Goal: Information Seeking & Learning: Learn about a topic

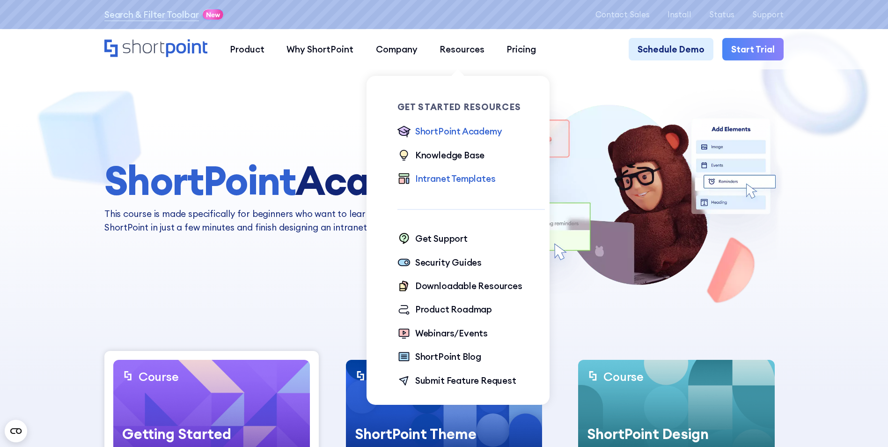
click at [438, 181] on div "Intranet Templates" at bounding box center [455, 178] width 81 height 13
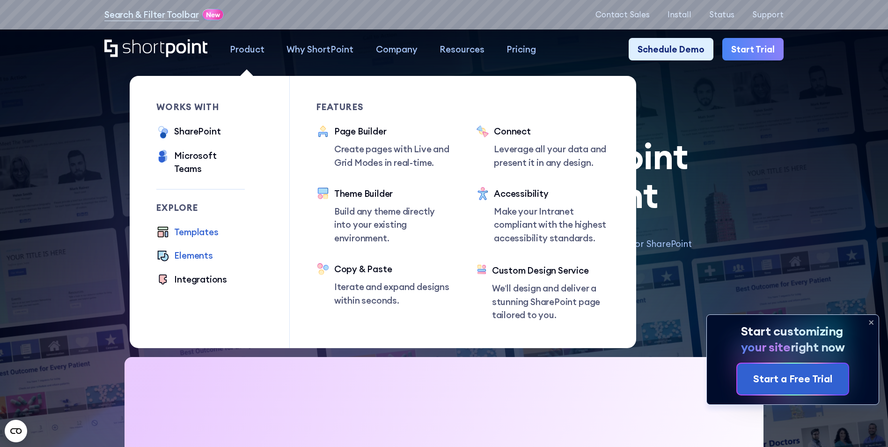
click at [194, 249] on div "Elements" at bounding box center [193, 255] width 38 height 13
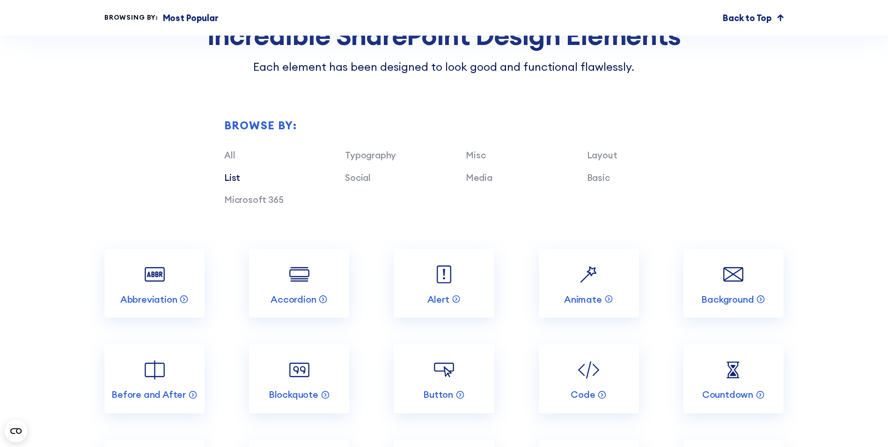
scroll to position [1030, 0]
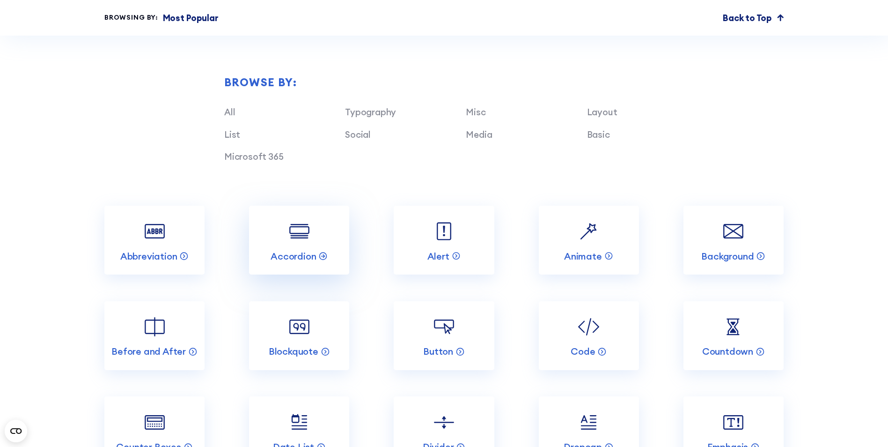
click at [309, 244] on img at bounding box center [299, 231] width 27 height 27
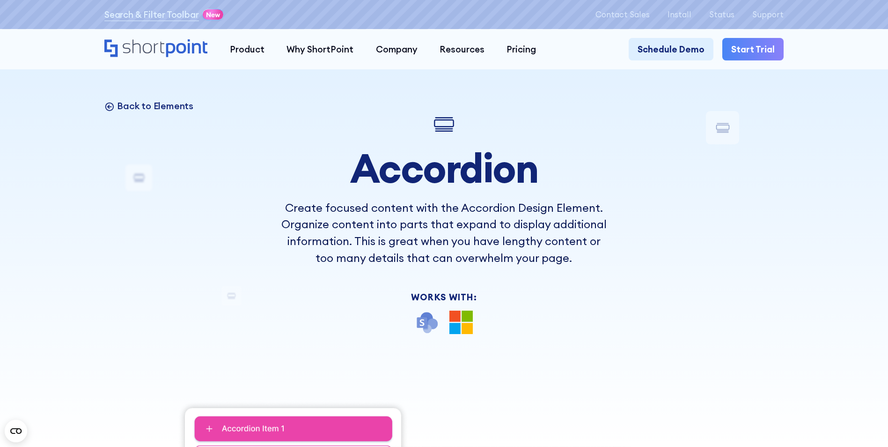
click at [140, 110] on p "Back to Elements" at bounding box center [155, 106] width 76 height 12
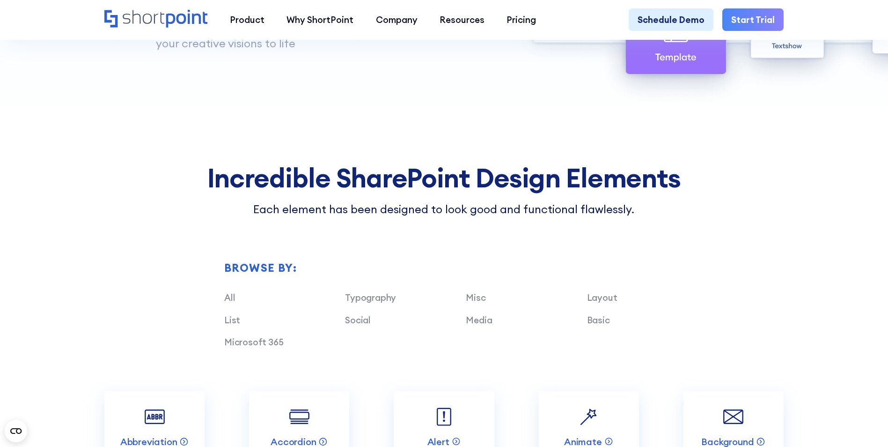
scroll to position [890, 0]
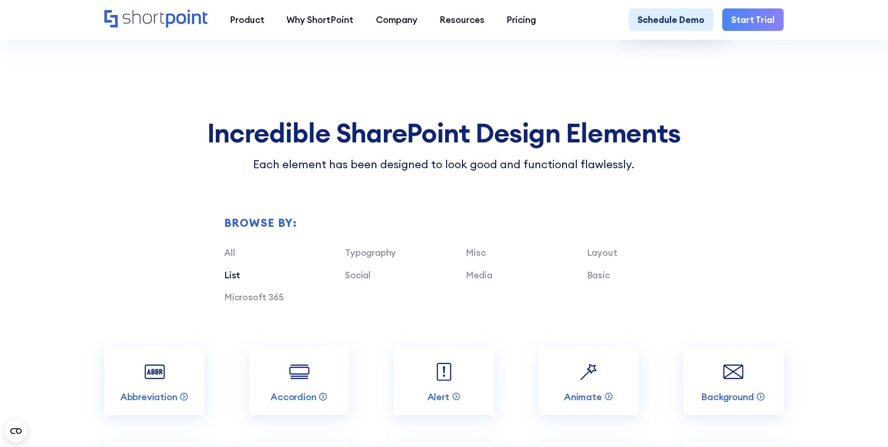
click at [226, 281] on link "List" at bounding box center [232, 274] width 16 height 11
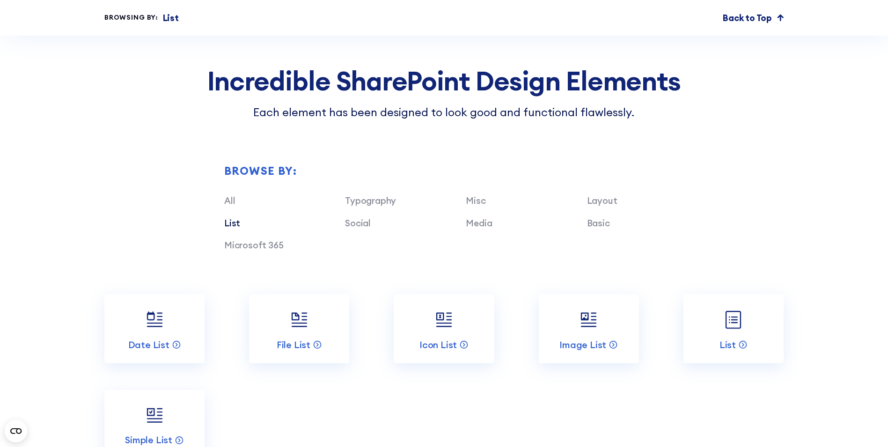
scroll to position [984, 0]
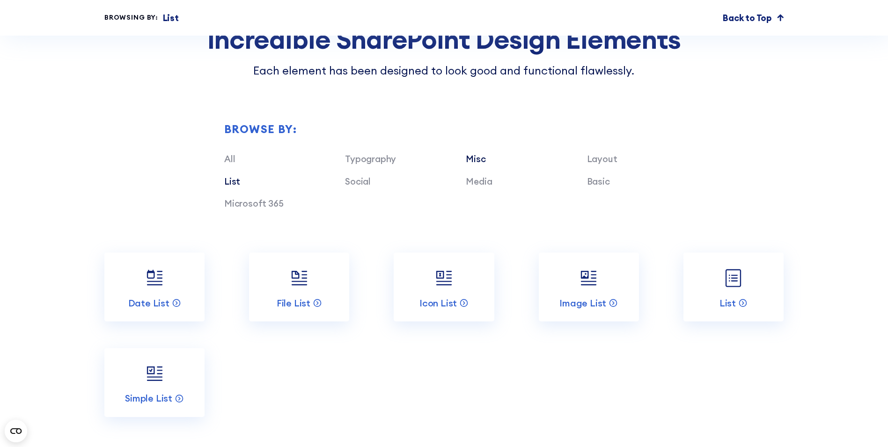
click at [483, 164] on link "Misc" at bounding box center [476, 158] width 20 height 11
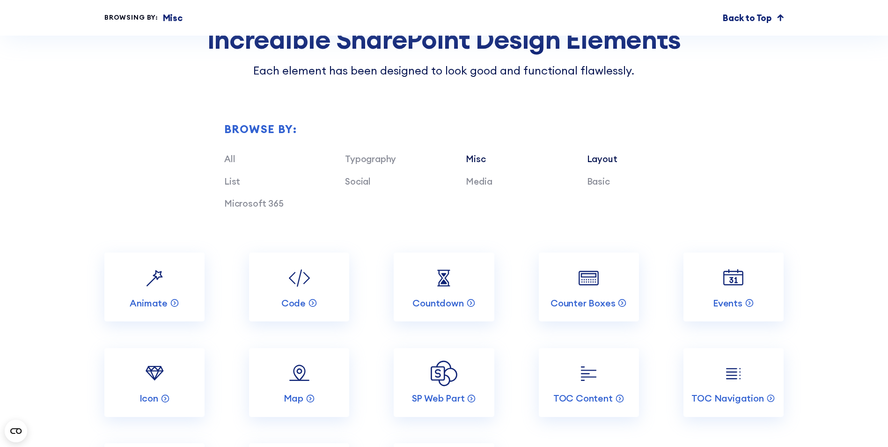
click at [592, 164] on link "Layout" at bounding box center [602, 158] width 30 height 11
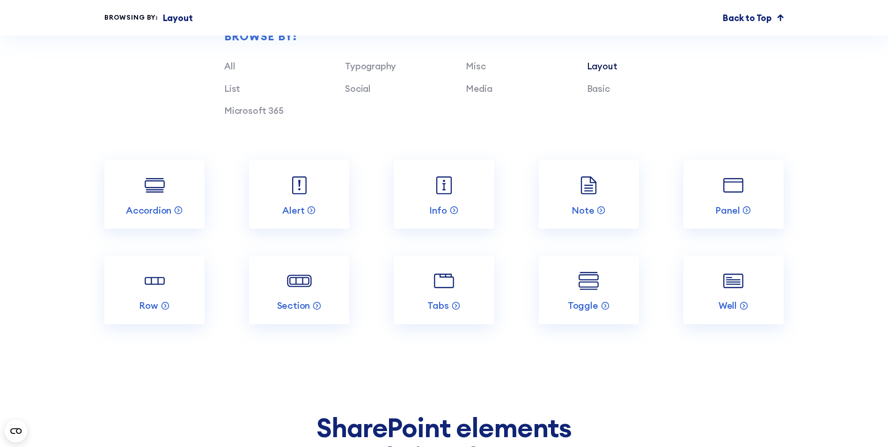
scroll to position [1077, 0]
click at [604, 301] on link "Toggle" at bounding box center [589, 288] width 100 height 69
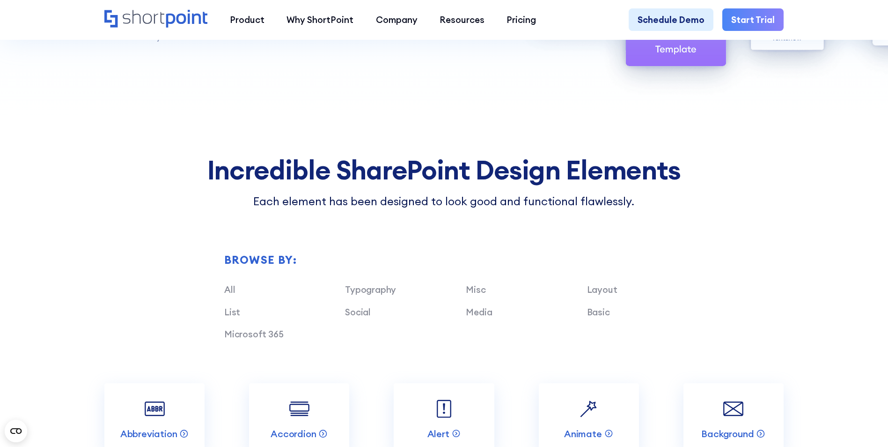
scroll to position [937, 0]
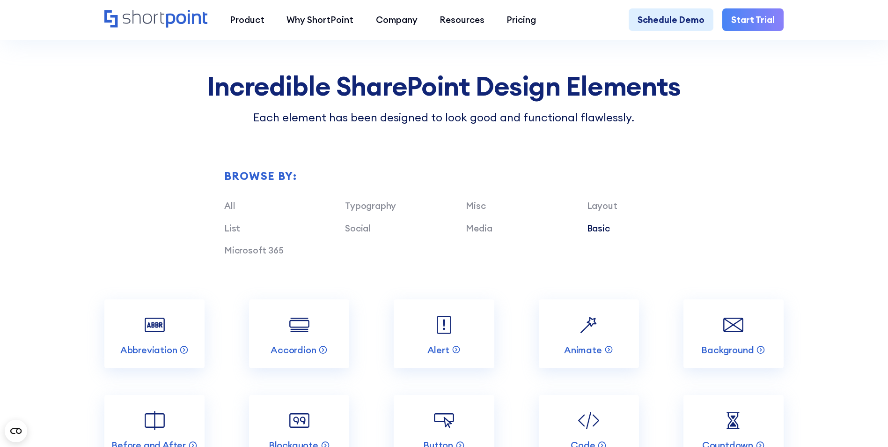
click at [595, 234] on link "Basic" at bounding box center [598, 227] width 23 height 11
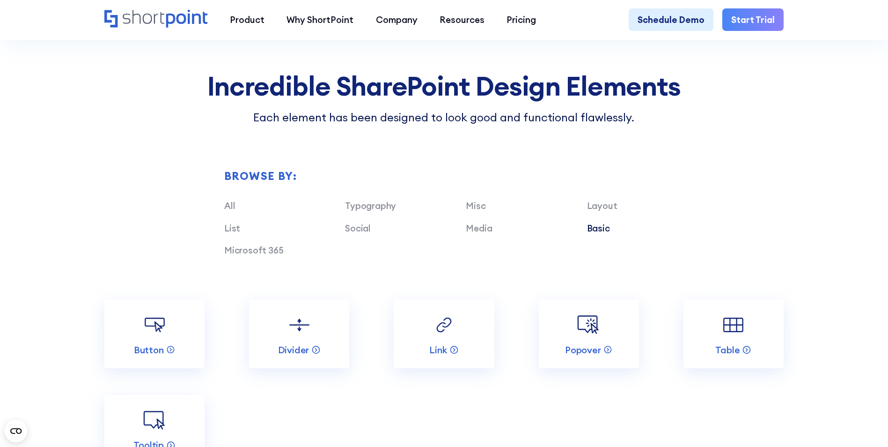
scroll to position [1030, 0]
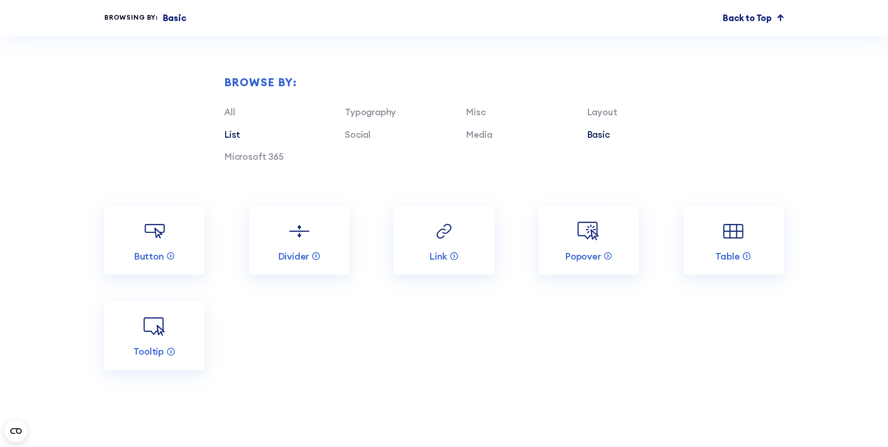
click at [234, 139] on link "List" at bounding box center [232, 134] width 16 height 11
click at [275, 162] on link "Microsoft 365" at bounding box center [253, 156] width 59 height 11
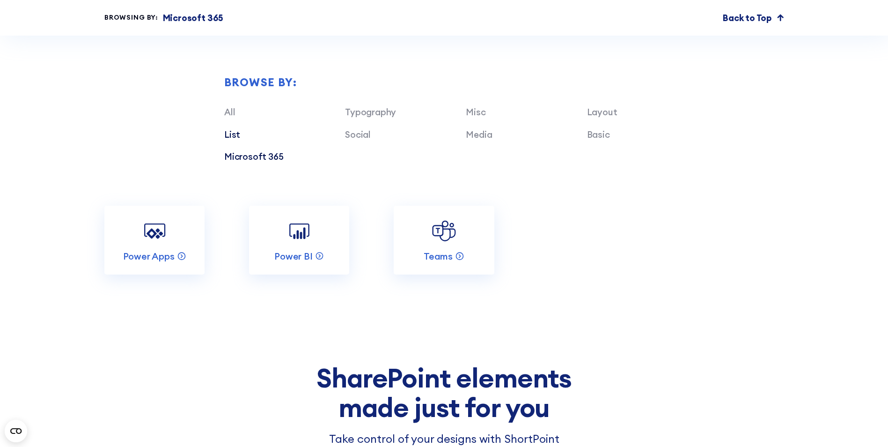
click at [227, 138] on link "List" at bounding box center [232, 134] width 16 height 11
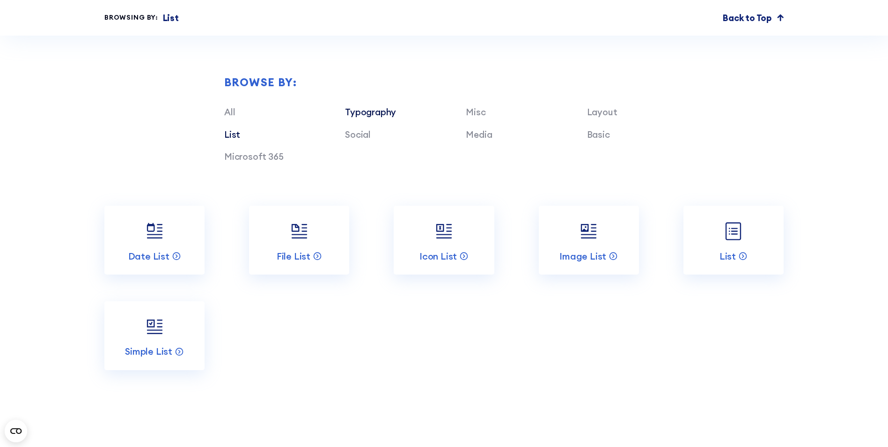
click at [378, 118] on link "Typography" at bounding box center [370, 111] width 51 height 11
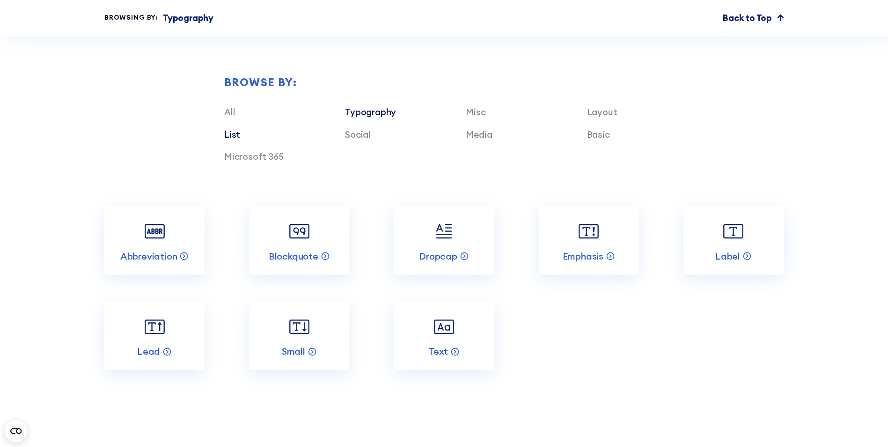
click at [236, 140] on link "List" at bounding box center [232, 134] width 16 height 11
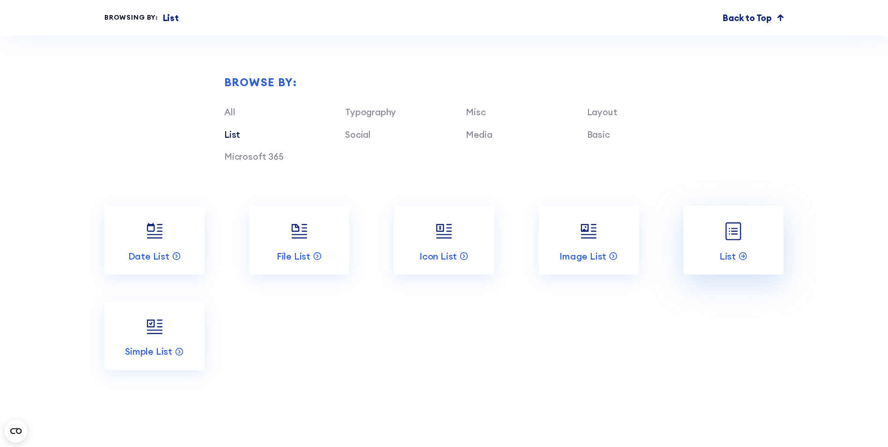
click at [726, 244] on img at bounding box center [733, 231] width 27 height 27
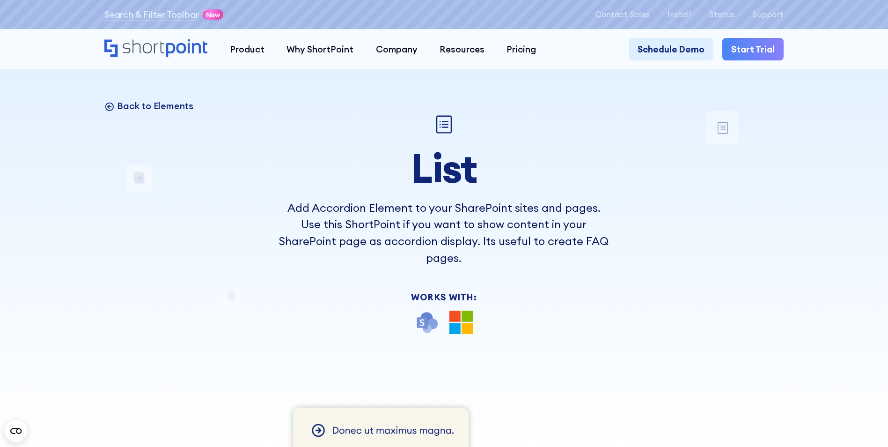
click at [170, 105] on p "Back to Elements" at bounding box center [155, 106] width 76 height 12
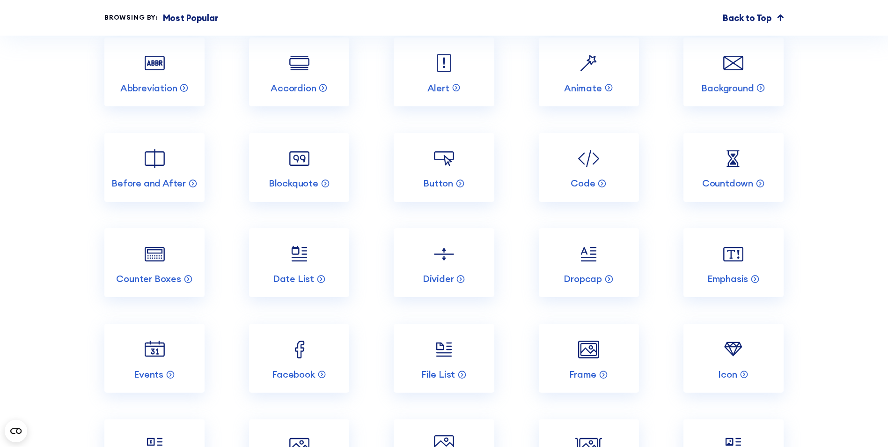
scroll to position [1218, 0]
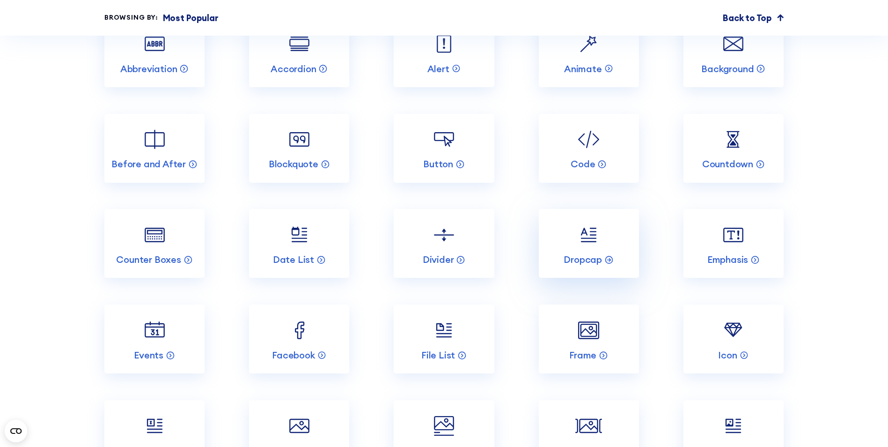
click at [600, 248] on img at bounding box center [589, 235] width 27 height 27
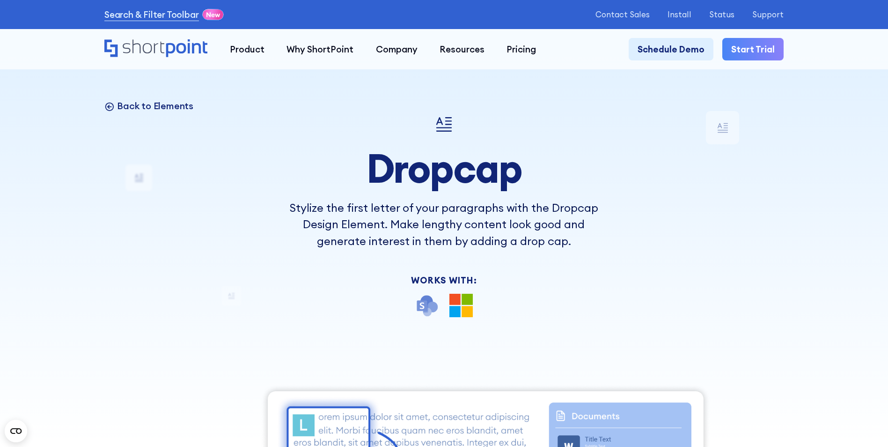
click at [158, 106] on p "Back to Elements" at bounding box center [155, 106] width 76 height 12
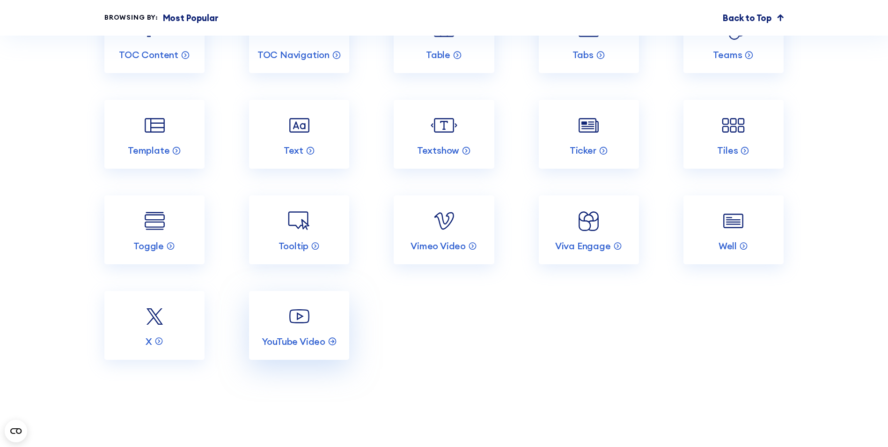
scroll to position [2108, 0]
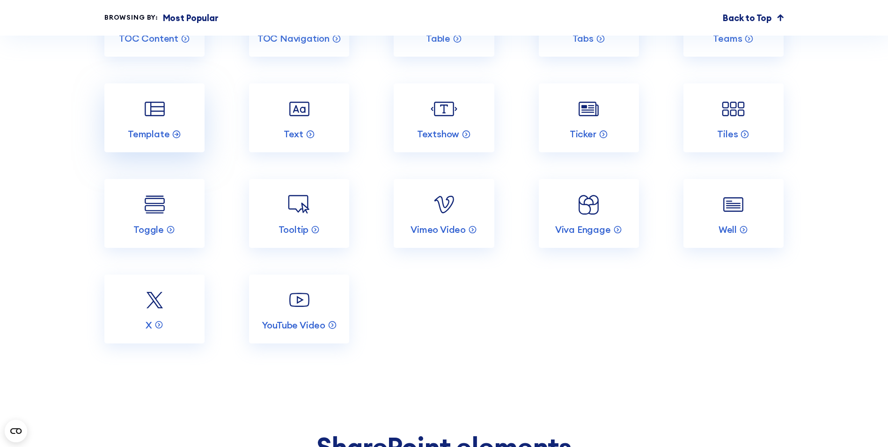
click at [142, 122] on img at bounding box center [154, 109] width 27 height 27
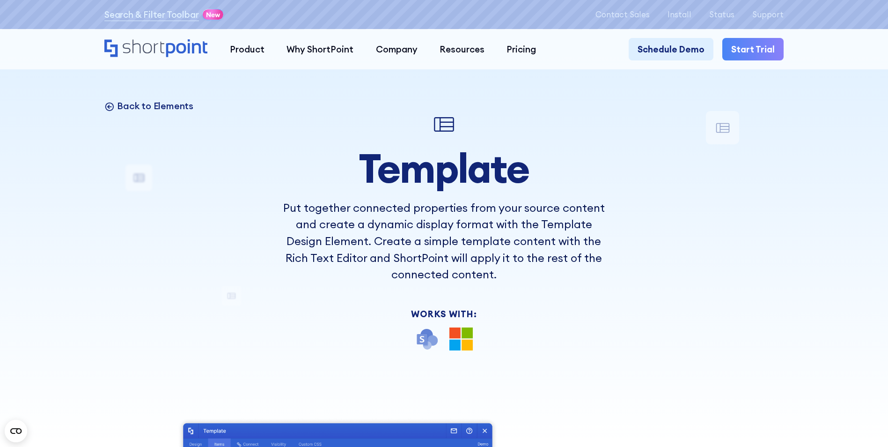
click at [163, 101] on p "Back to Elements" at bounding box center [155, 106] width 76 height 12
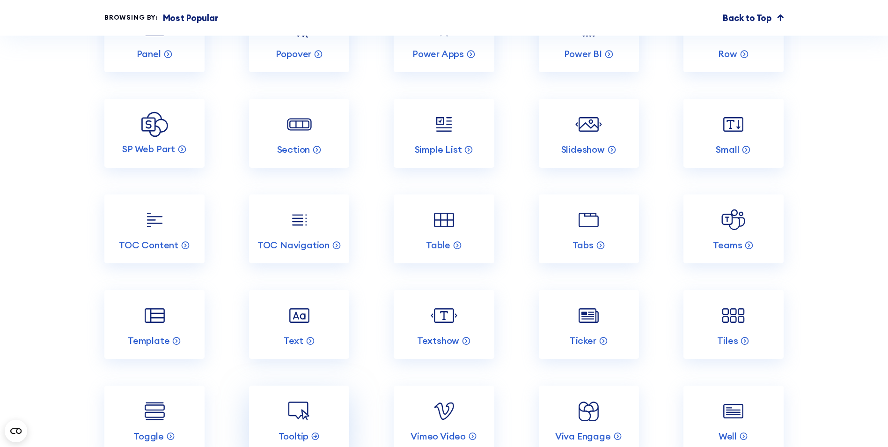
scroll to position [1873, 0]
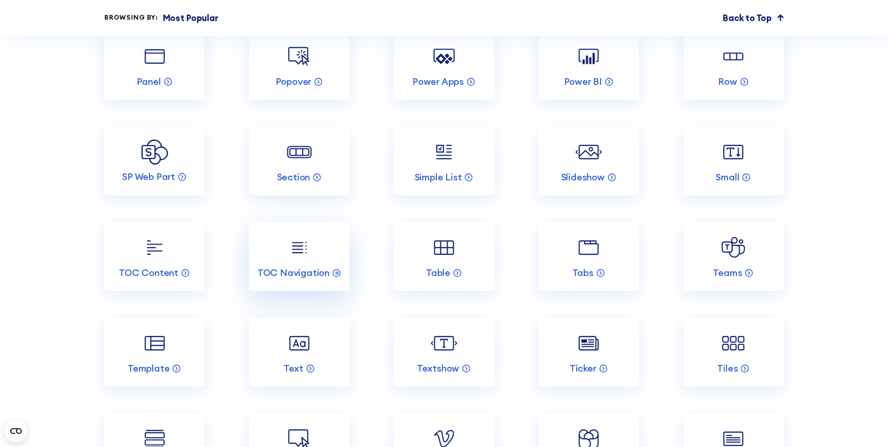
click at [303, 261] on img at bounding box center [299, 247] width 27 height 27
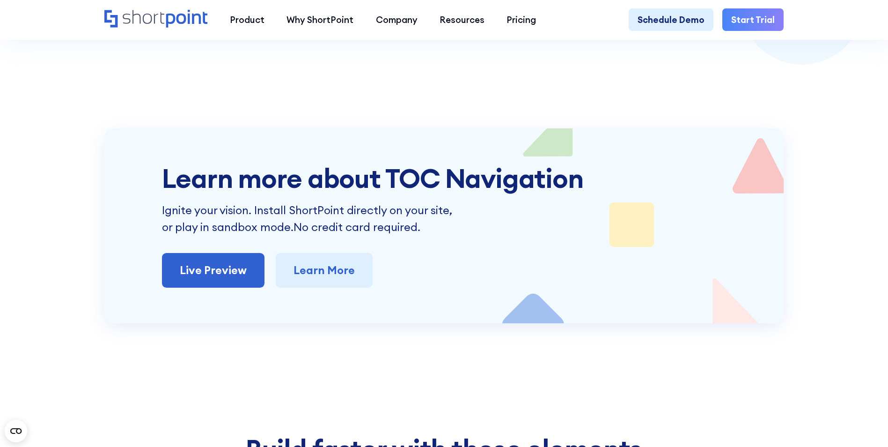
scroll to position [2295, 0]
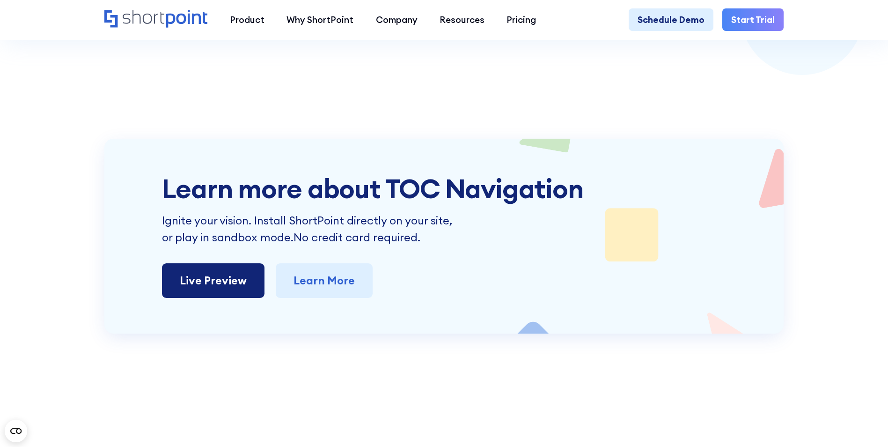
click at [228, 283] on link "Live Preview" at bounding box center [213, 280] width 103 height 35
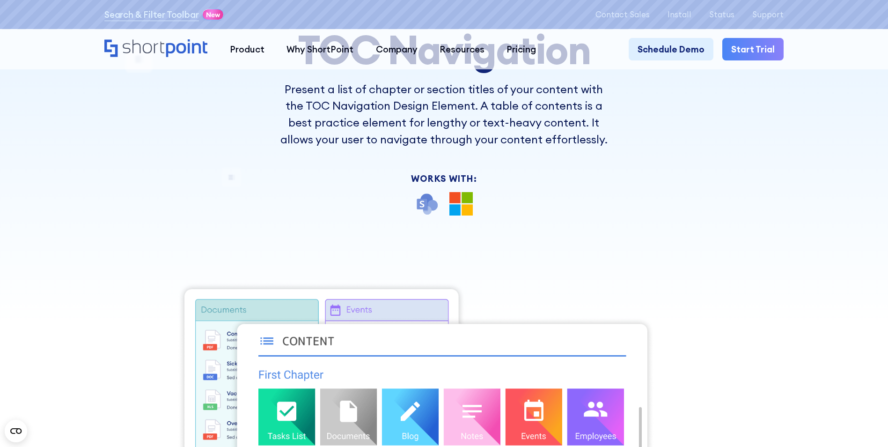
scroll to position [0, 0]
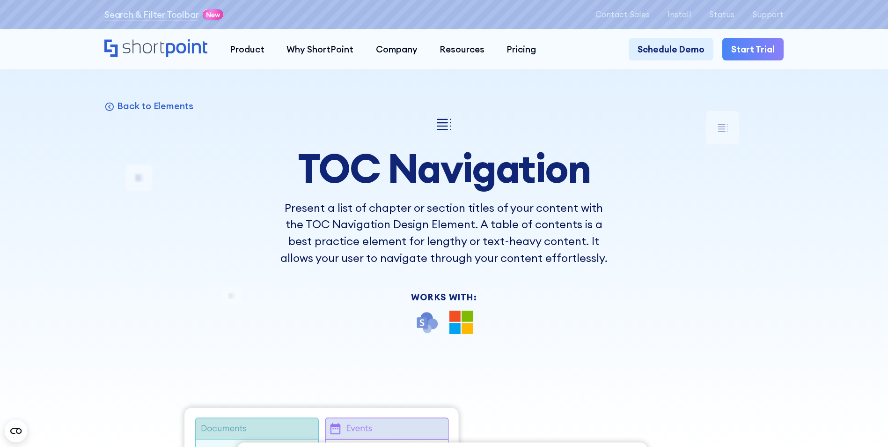
click at [142, 98] on div at bounding box center [444, 223] width 888 height 447
click at [145, 111] on p "Back to Elements" at bounding box center [155, 106] width 76 height 12
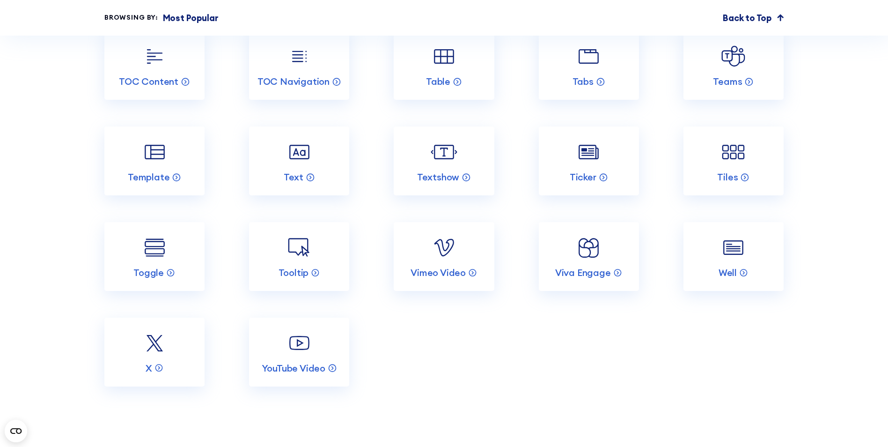
scroll to position [2108, 0]
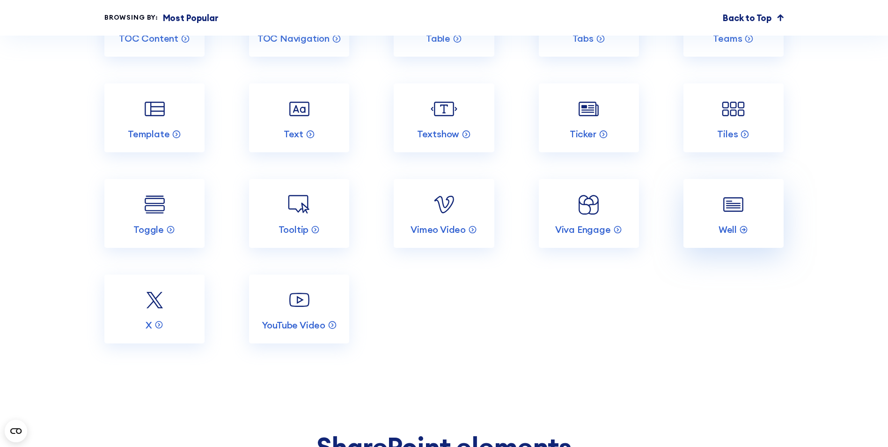
click at [717, 227] on link "Well" at bounding box center [734, 213] width 100 height 69
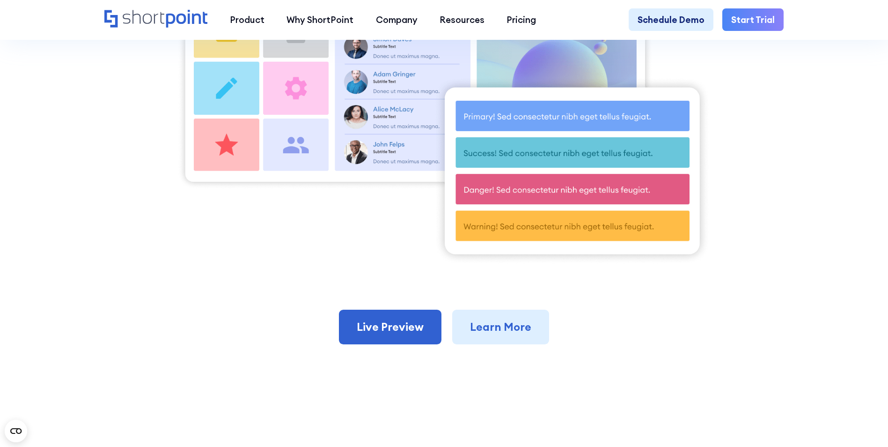
scroll to position [515, 0]
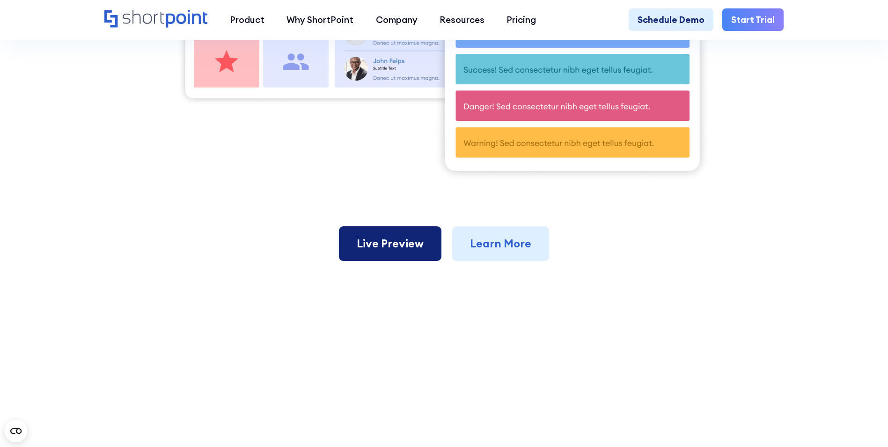
click at [387, 255] on link "Live Preview" at bounding box center [390, 243] width 103 height 35
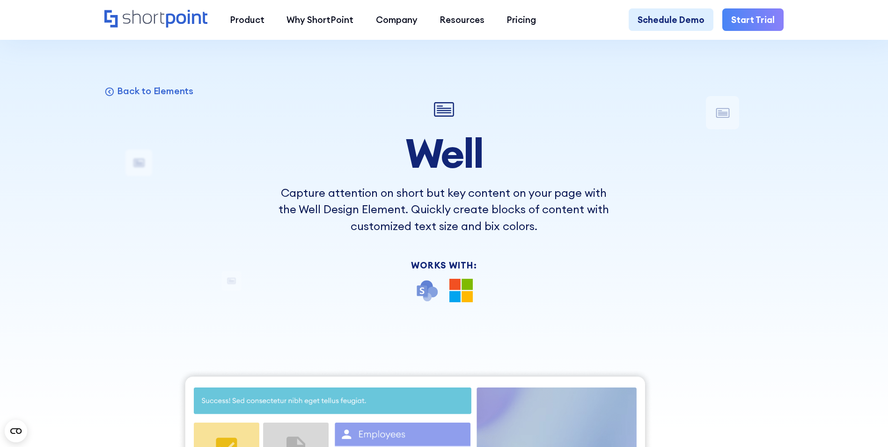
scroll to position [0, 0]
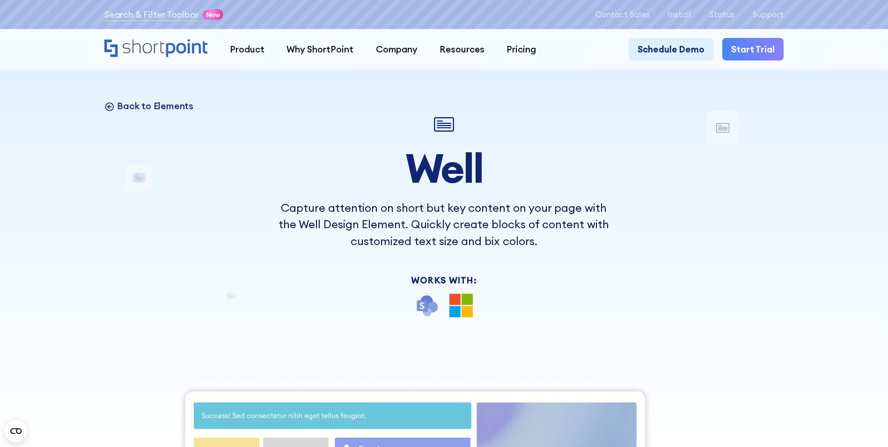
click at [156, 104] on p "Back to Elements" at bounding box center [155, 106] width 76 height 12
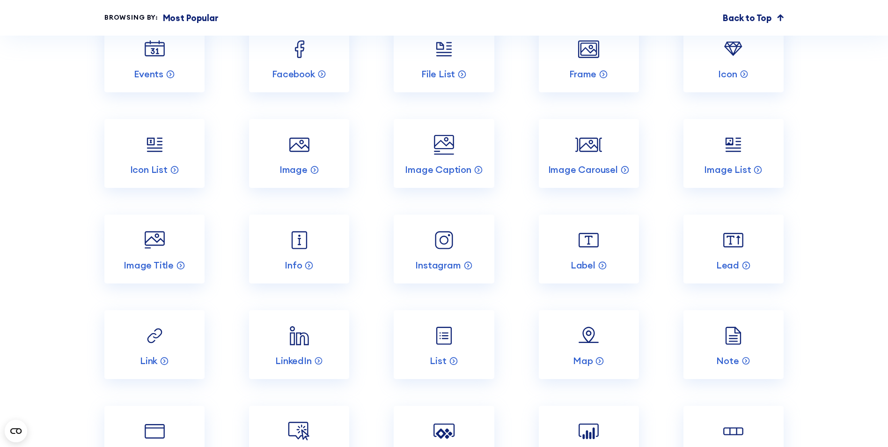
scroll to position [1546, 0]
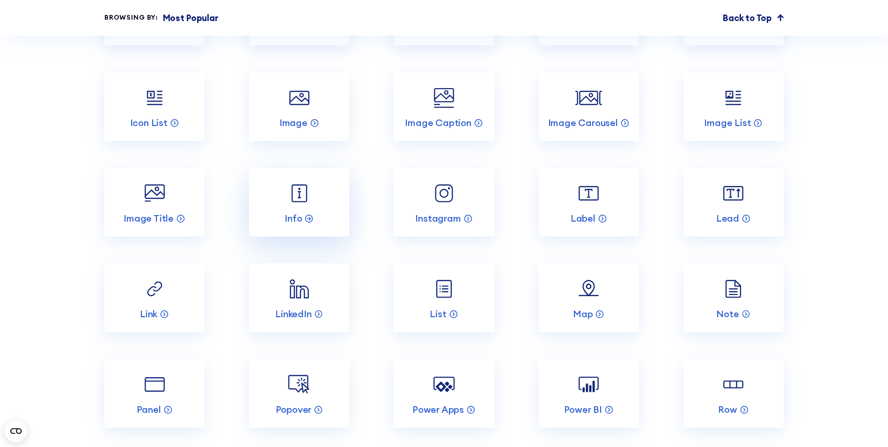
click at [303, 207] on img at bounding box center [299, 193] width 27 height 27
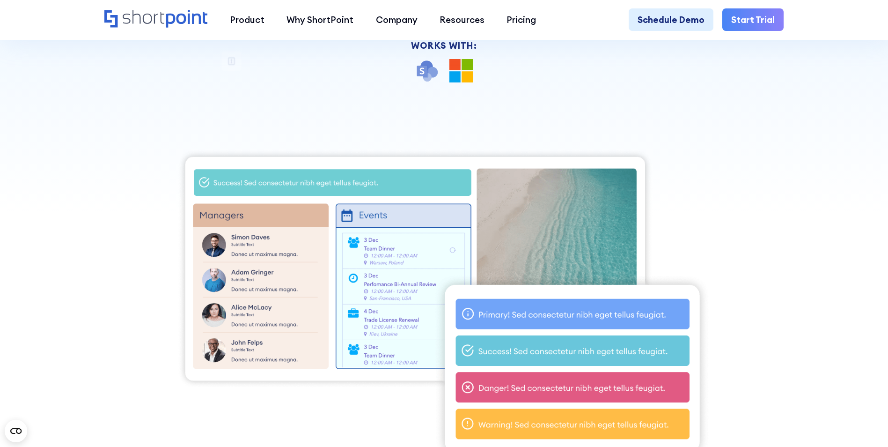
scroll to position [234, 0]
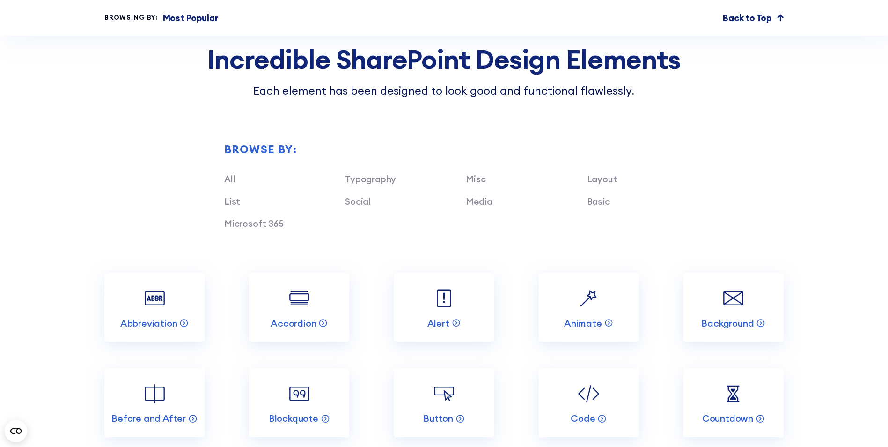
scroll to position [937, 0]
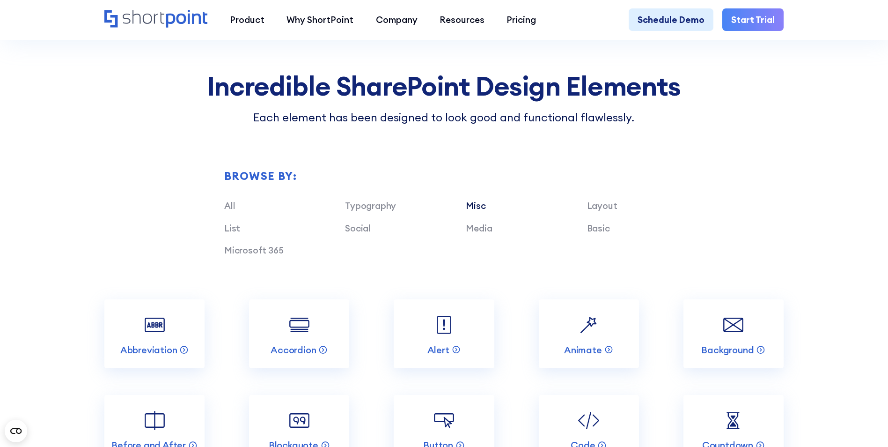
click at [484, 211] on link "Misc" at bounding box center [476, 205] width 20 height 11
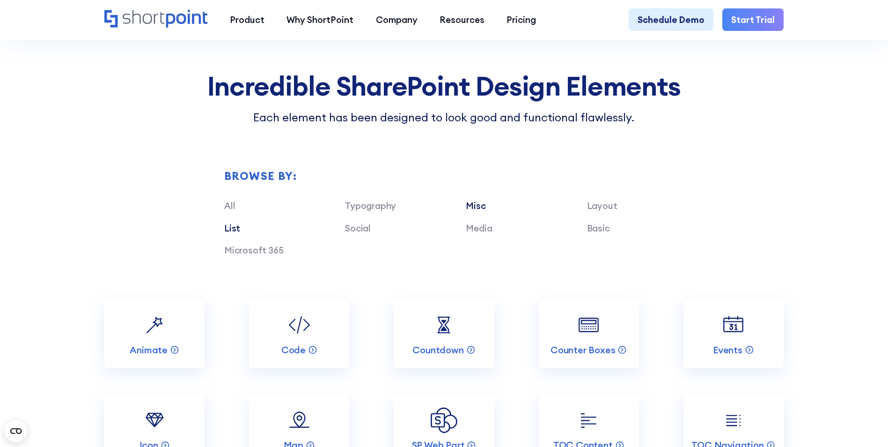
click at [227, 233] on link "List" at bounding box center [232, 227] width 16 height 11
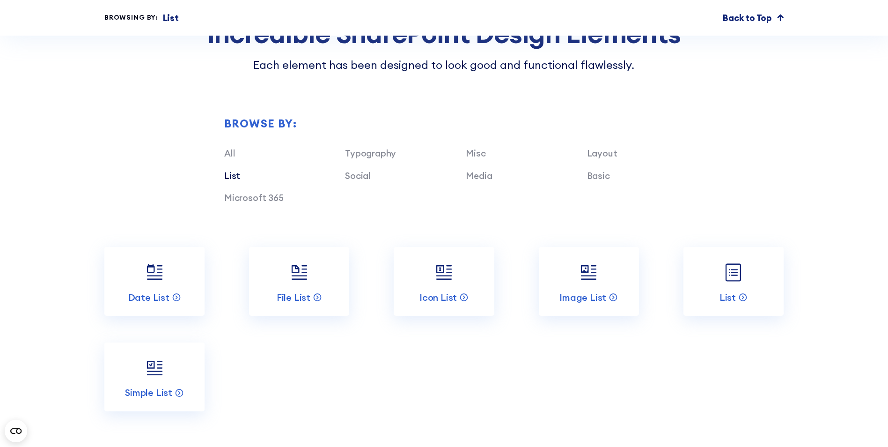
scroll to position [984, 0]
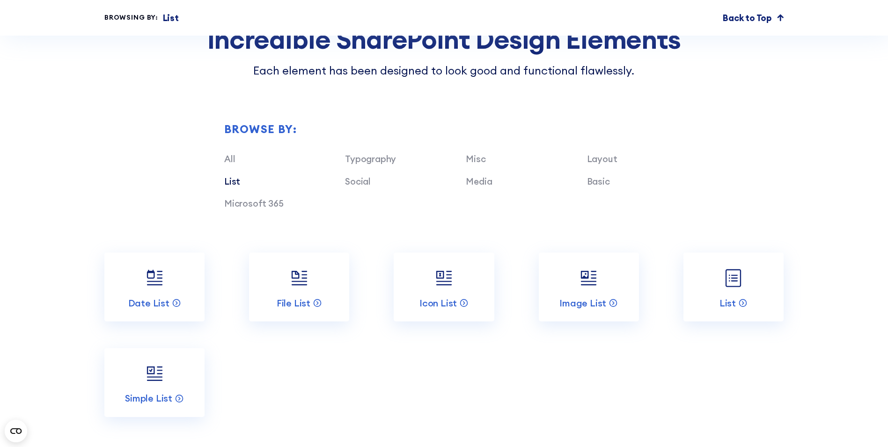
click at [609, 188] on div "Basic" at bounding box center [647, 181] width 121 height 13
click at [604, 187] on link "Basic" at bounding box center [598, 181] width 23 height 11
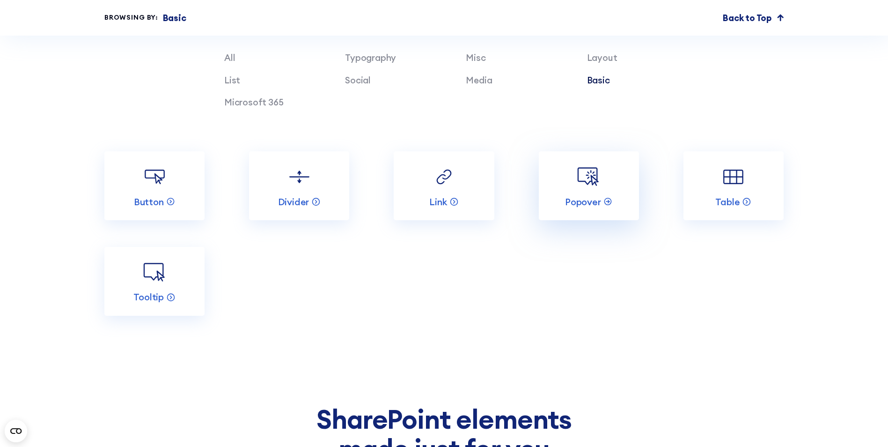
scroll to position [1030, 0]
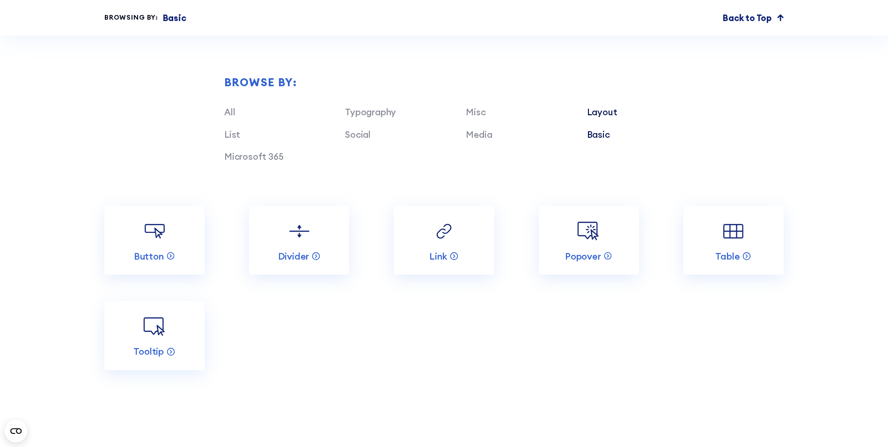
click at [604, 118] on link "Layout" at bounding box center [602, 111] width 30 height 11
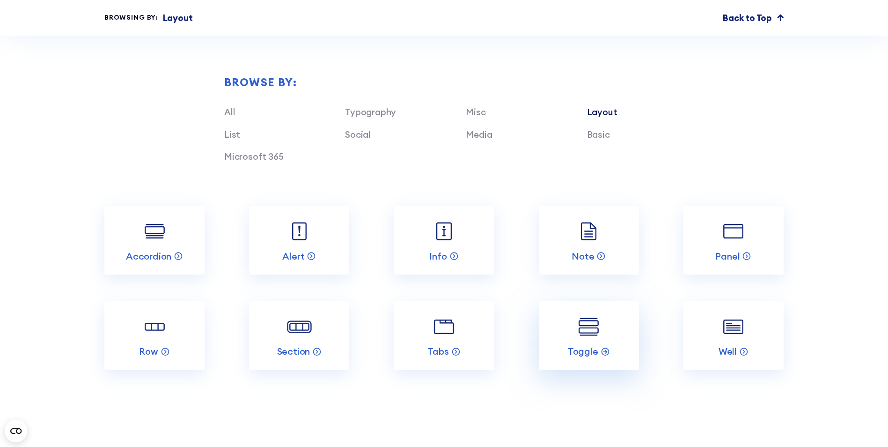
click at [592, 340] on img at bounding box center [589, 326] width 27 height 27
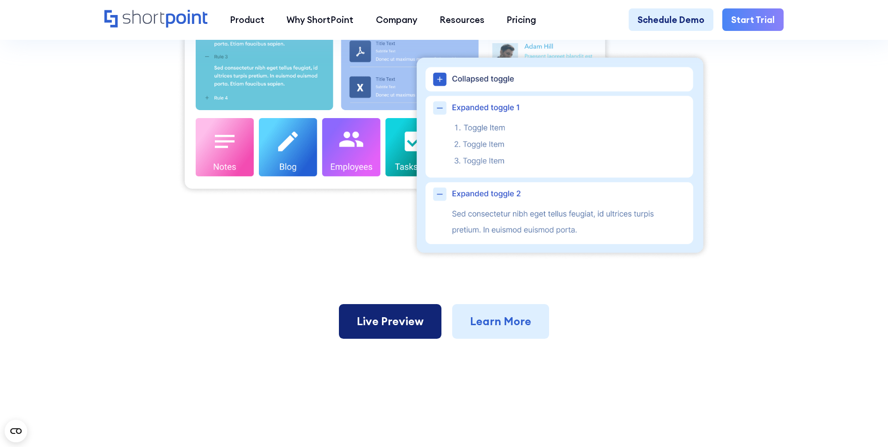
scroll to position [468, 0]
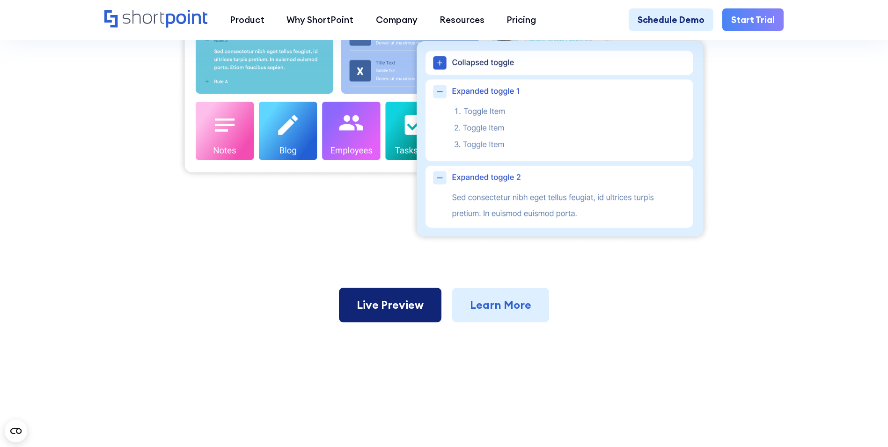
click at [398, 318] on link "Live Preview" at bounding box center [390, 305] width 103 height 35
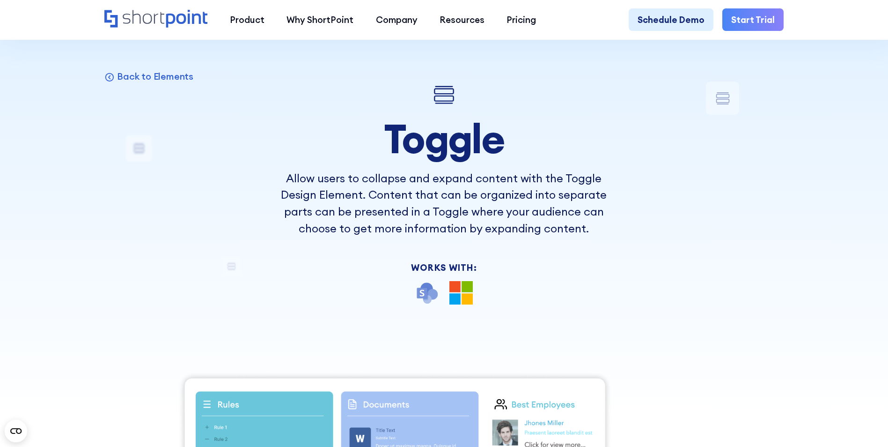
scroll to position [0, 0]
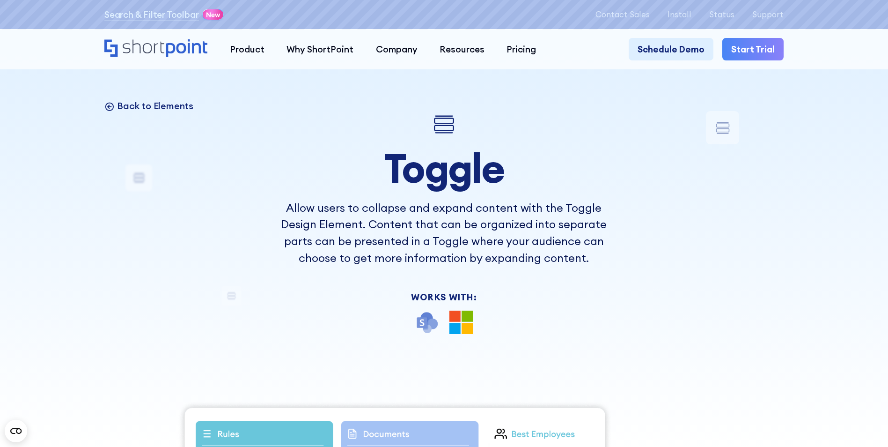
click at [155, 108] on p "Back to Elements" at bounding box center [155, 106] width 76 height 12
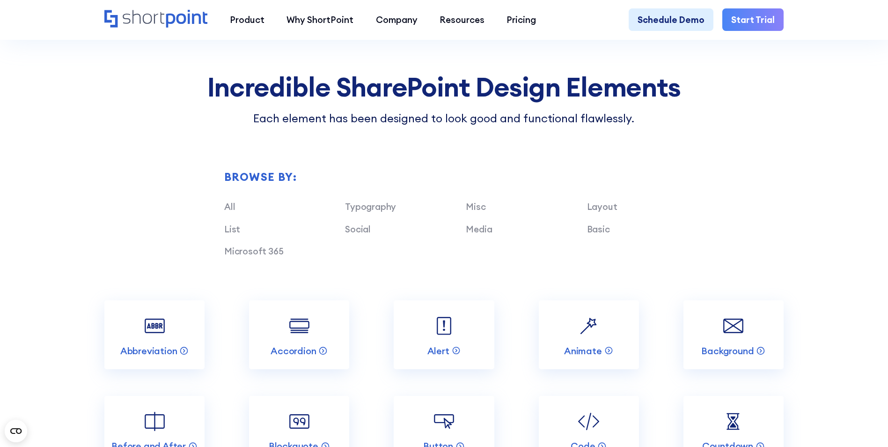
scroll to position [937, 0]
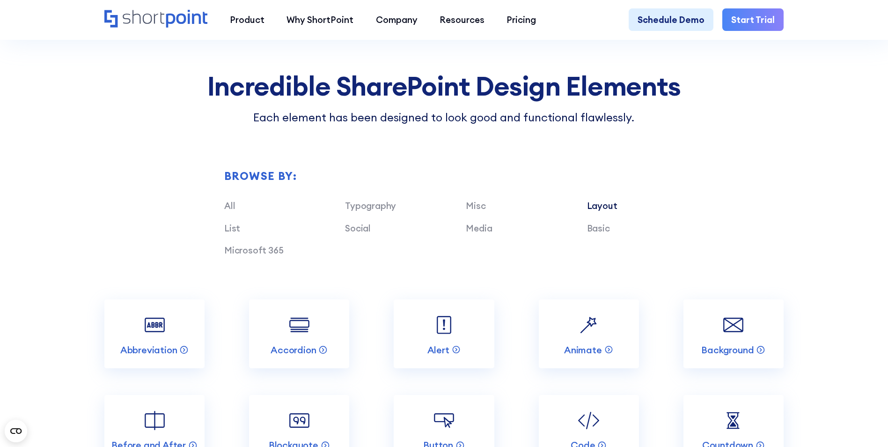
click at [603, 211] on link "Layout" at bounding box center [602, 205] width 30 height 11
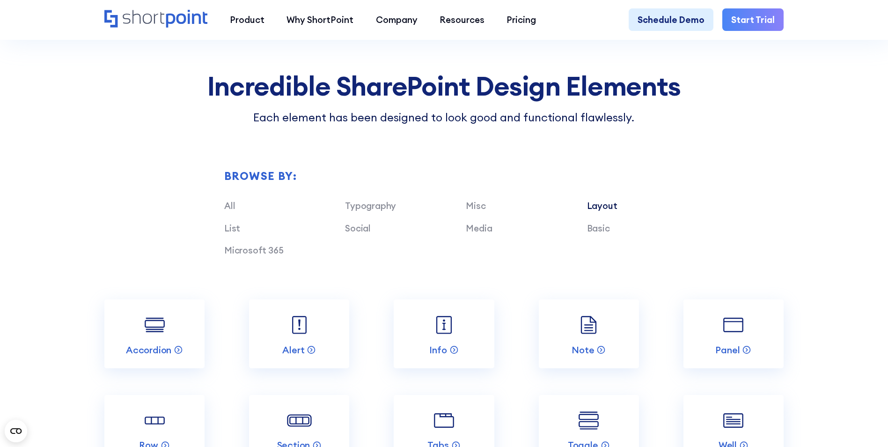
scroll to position [1077, 0]
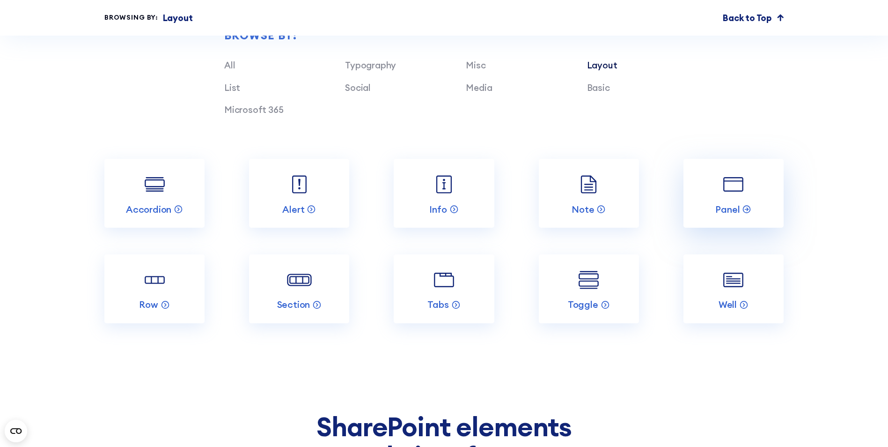
click at [736, 198] on img at bounding box center [733, 184] width 27 height 27
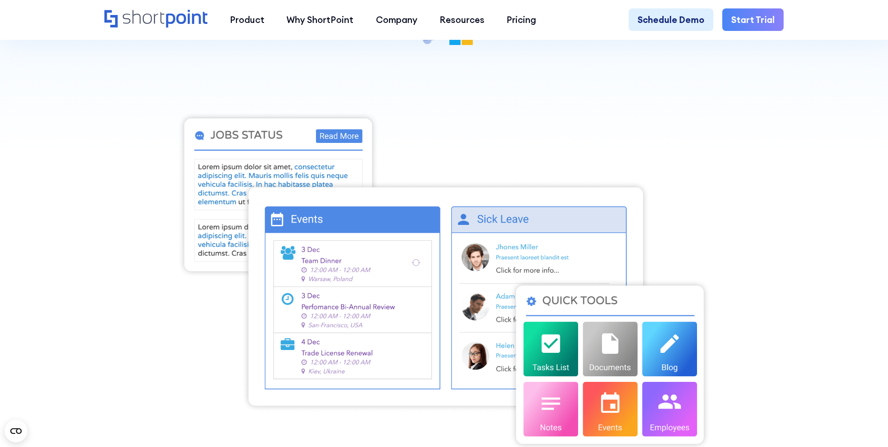
scroll to position [375, 0]
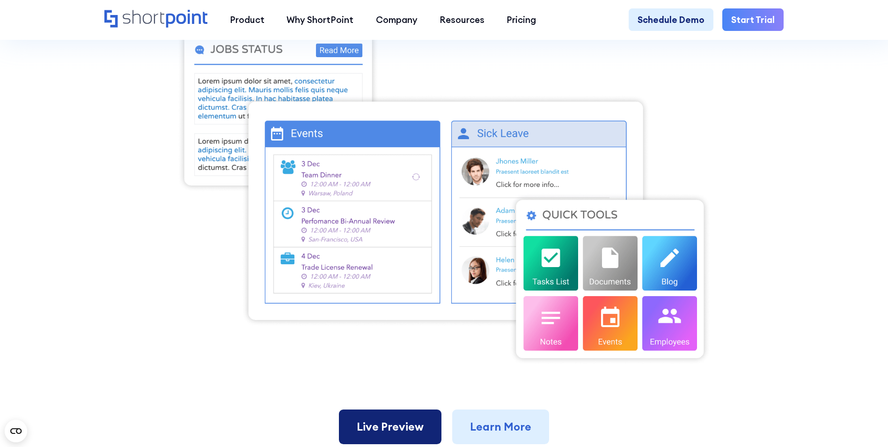
click at [416, 433] on link "Live Preview" at bounding box center [390, 426] width 103 height 35
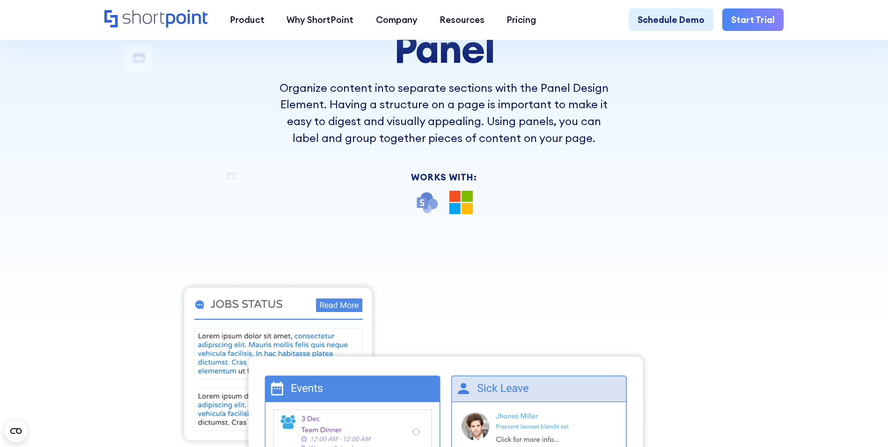
scroll to position [0, 0]
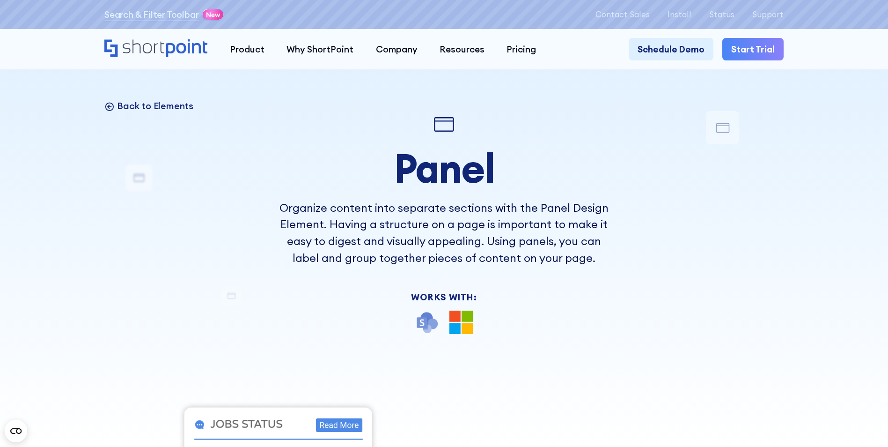
click at [170, 108] on p "Back to Elements" at bounding box center [155, 106] width 76 height 12
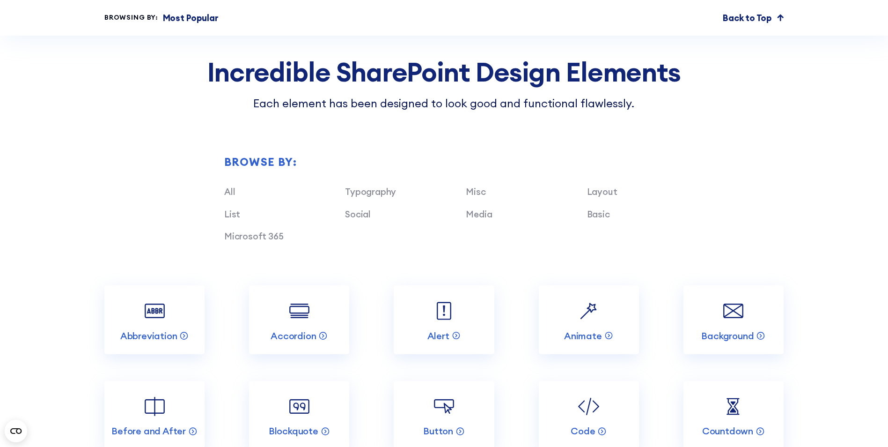
scroll to position [1030, 0]
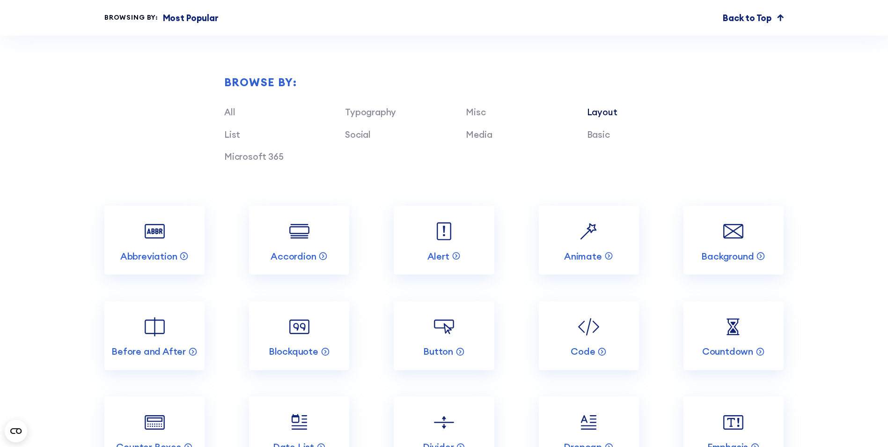
click at [609, 118] on link "Layout" at bounding box center [602, 111] width 30 height 11
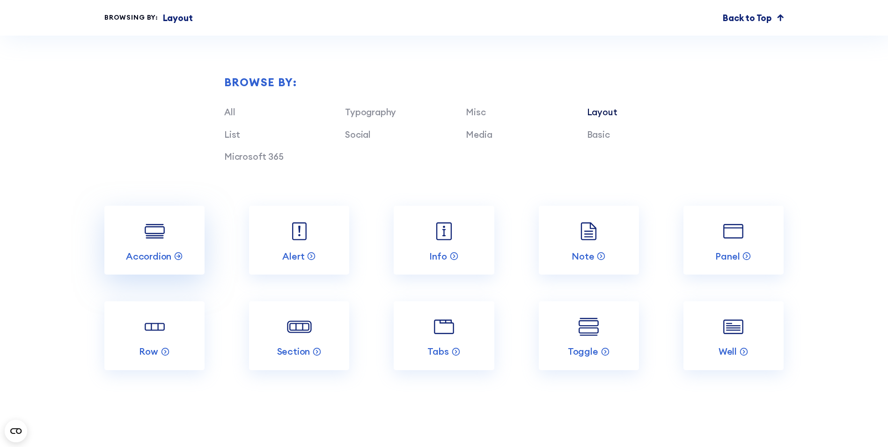
click at [155, 255] on link "Accordion" at bounding box center [154, 240] width 100 height 69
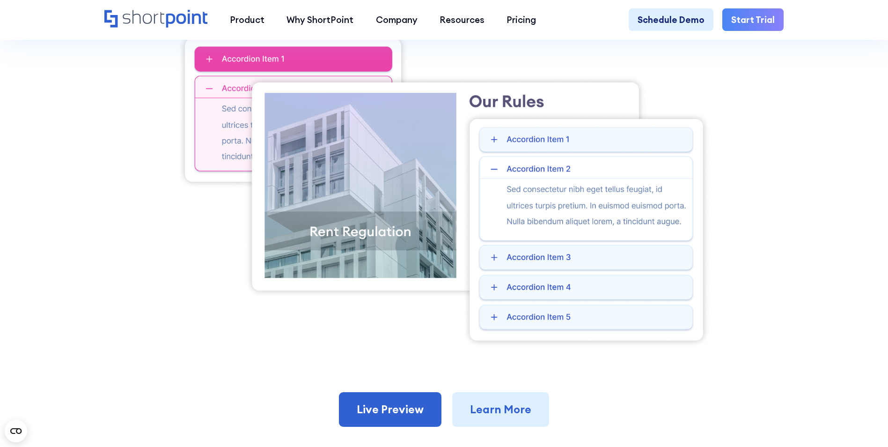
scroll to position [375, 0]
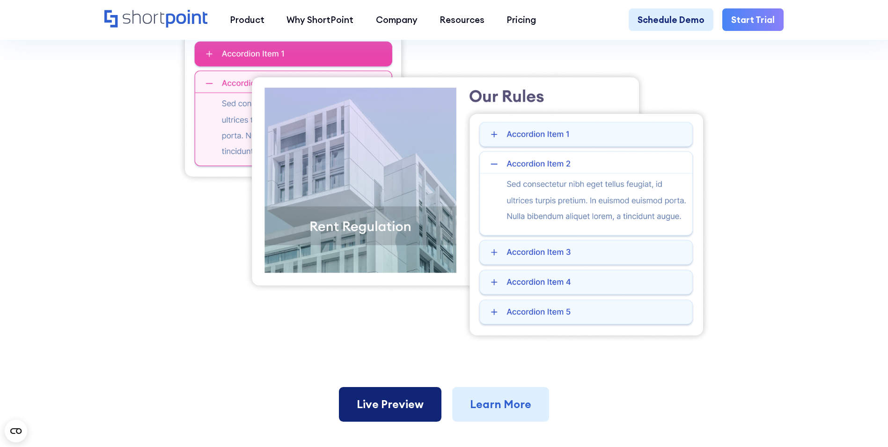
click at [399, 409] on link "Live Preview" at bounding box center [390, 404] width 103 height 35
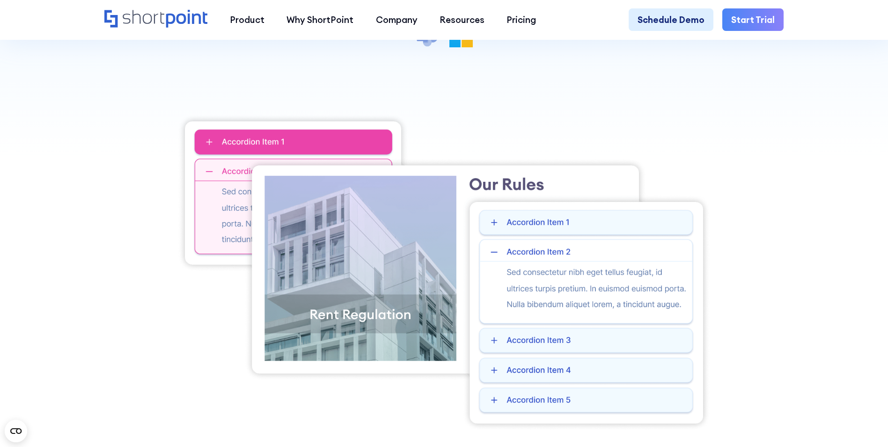
scroll to position [281, 0]
